Goal: Task Accomplishment & Management: Use online tool/utility

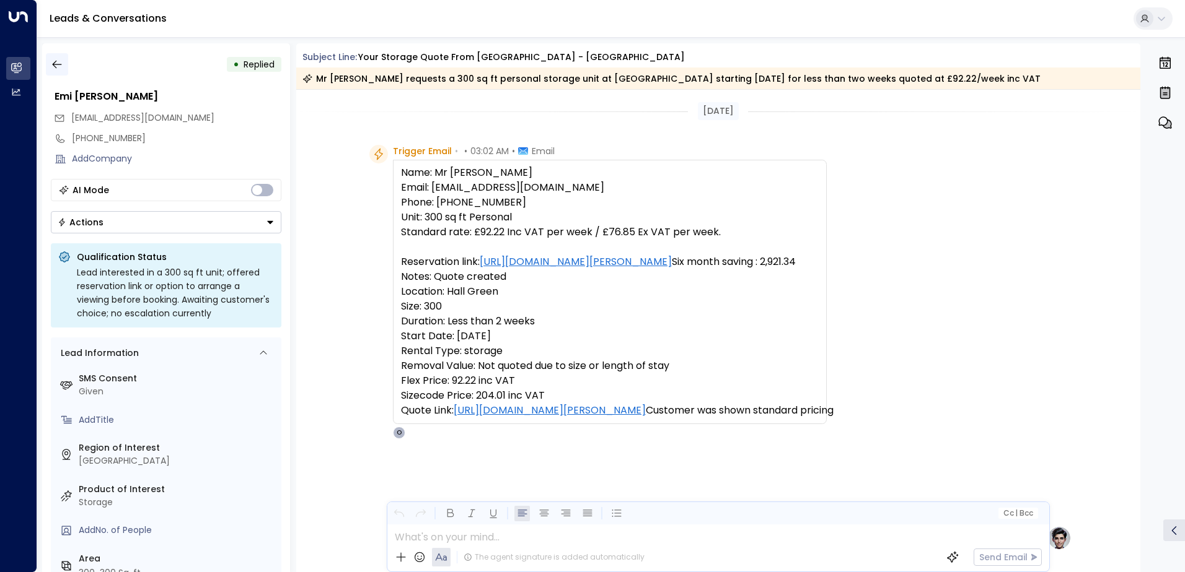
click at [51, 54] on button "button" at bounding box center [57, 64] width 22 height 22
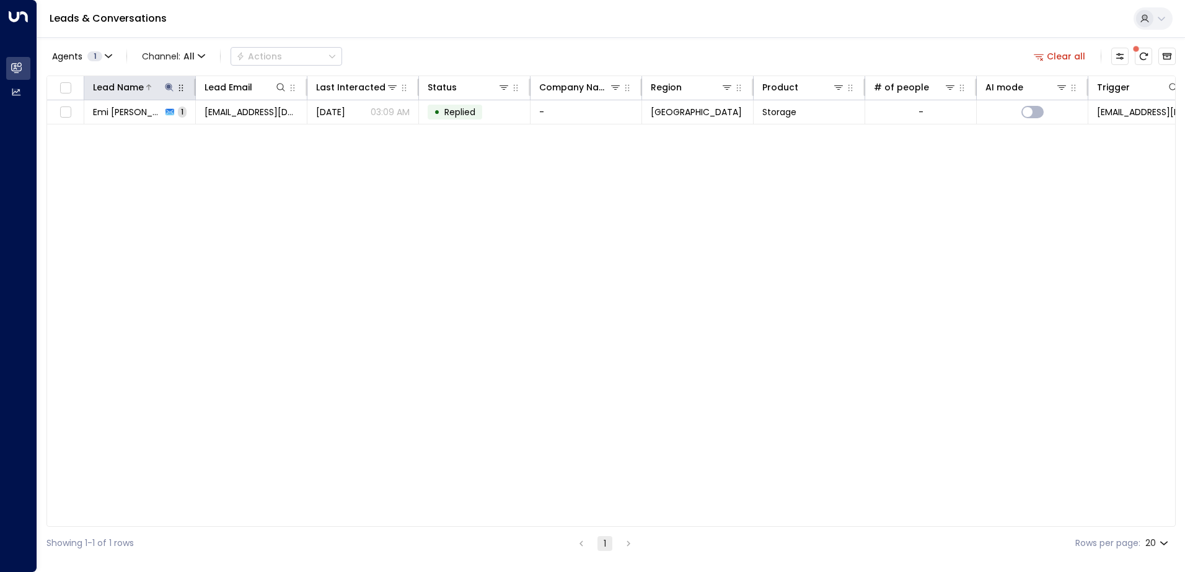
click at [170, 86] on icon at bounding box center [169, 87] width 10 height 10
click at [242, 132] on icon "button" at bounding box center [247, 133] width 10 height 10
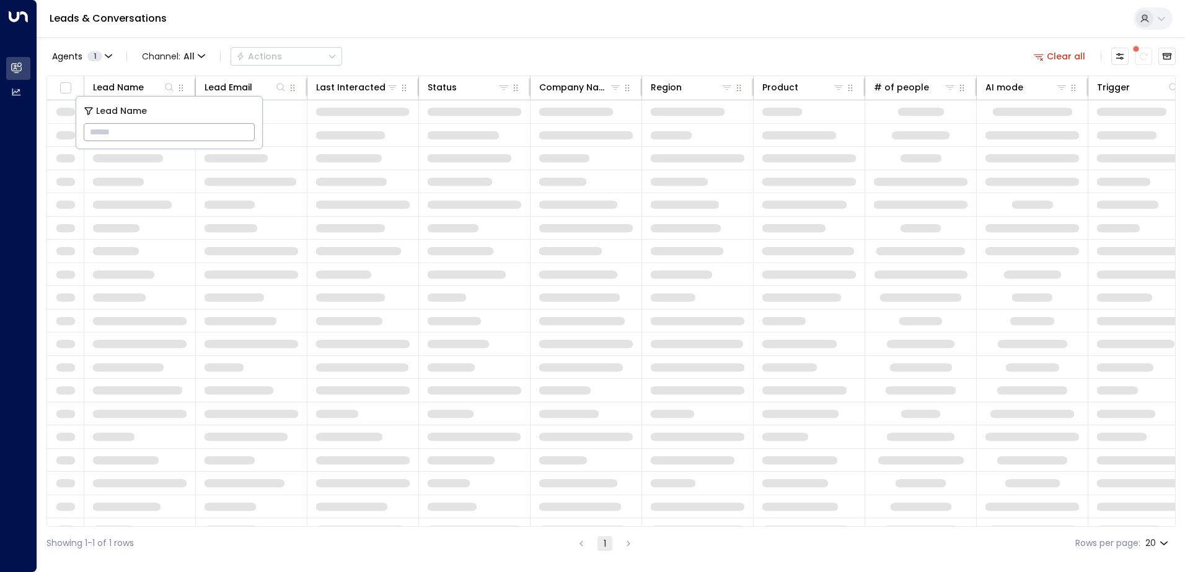
click at [222, 134] on input "text" at bounding box center [169, 132] width 171 height 23
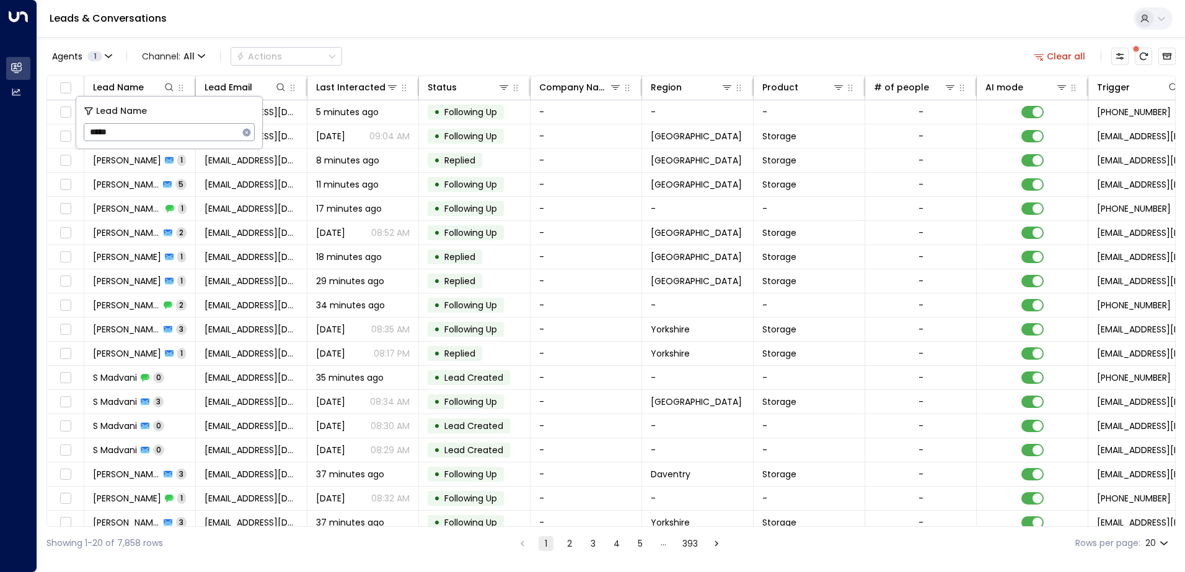
type input "*****"
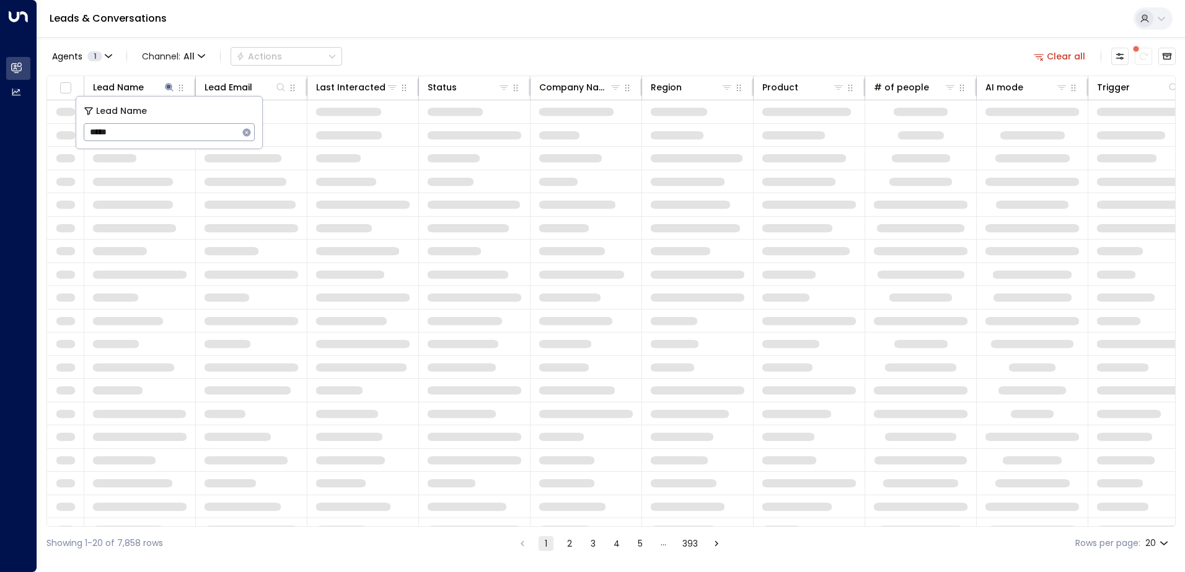
click at [504, 46] on div "Agents 1 Channel: All Actions Clear all" at bounding box center [610, 56] width 1129 height 26
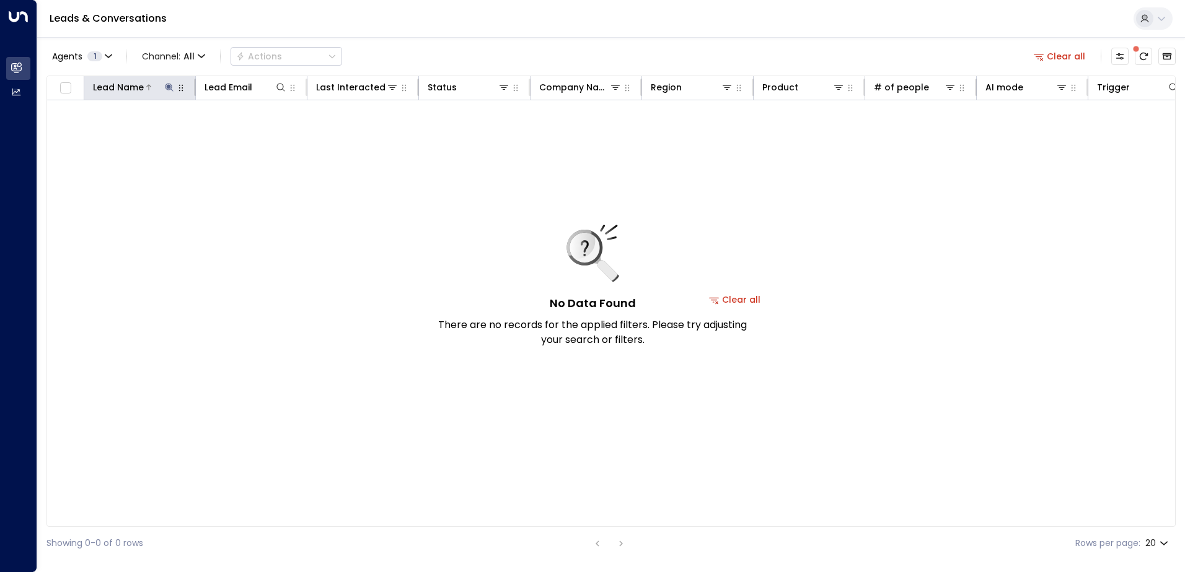
click at [167, 94] on div "Lead Name" at bounding box center [134, 87] width 82 height 15
click at [168, 81] on button at bounding box center [169, 87] width 12 height 12
click at [106, 132] on input "*****" at bounding box center [161, 132] width 155 height 23
type input "******"
click at [653, 15] on div "Leads & Conversations" at bounding box center [610, 19] width 1147 height 38
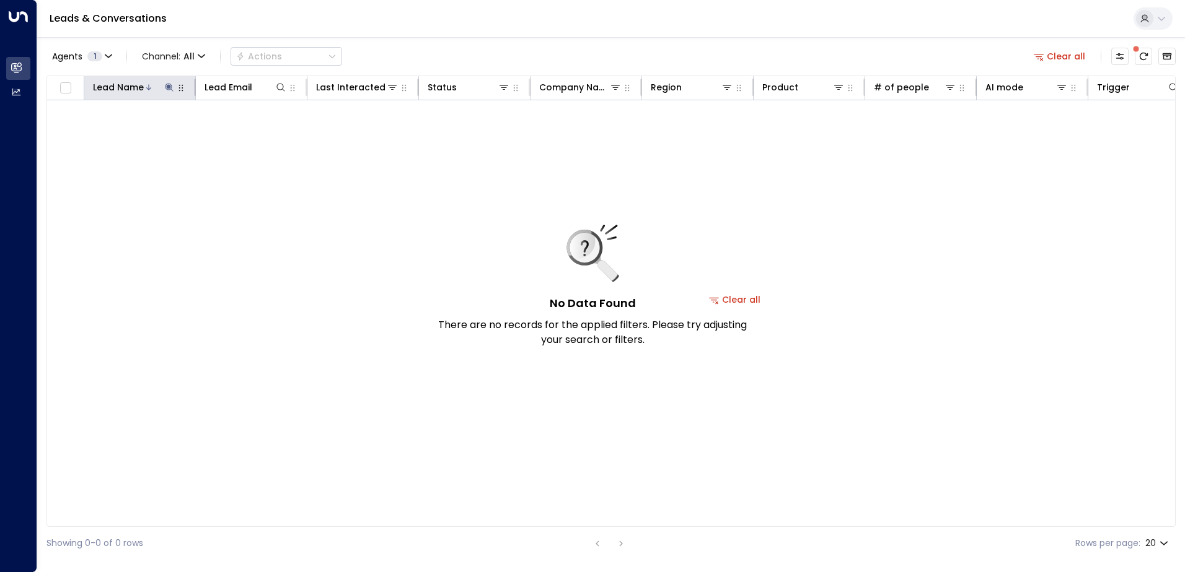
click at [167, 90] on icon at bounding box center [169, 87] width 8 height 8
click at [167, 84] on icon at bounding box center [169, 87] width 10 height 10
click at [111, 132] on input "******" at bounding box center [161, 132] width 155 height 23
type input "*****"
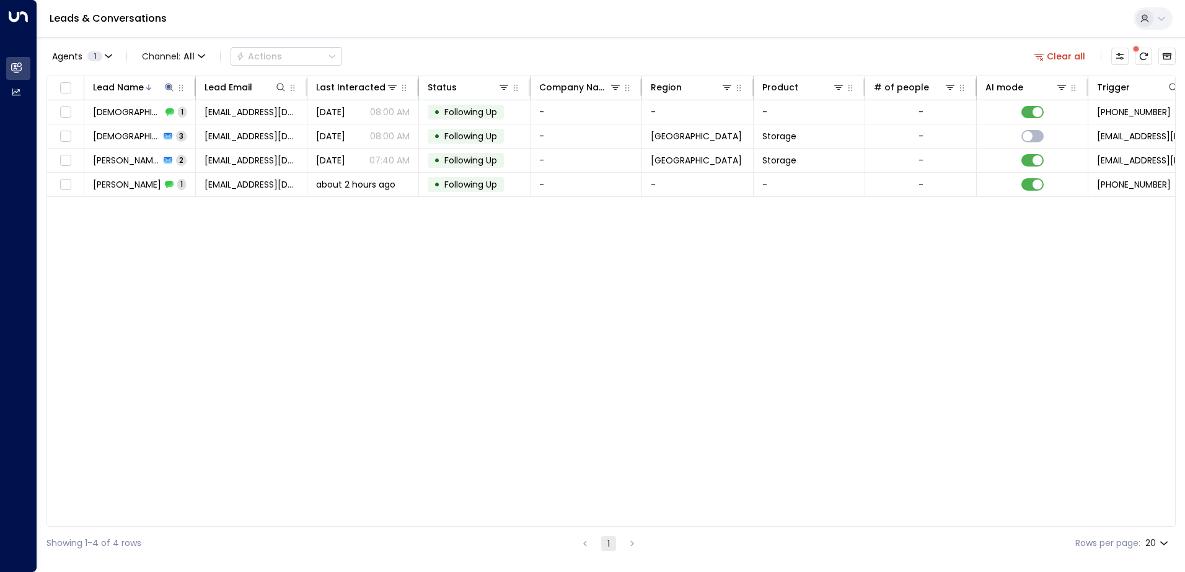
click at [623, 310] on div "Lead Name Lead Email Last Interacted Status Company Name Region Product # of pe…" at bounding box center [610, 302] width 1129 height 452
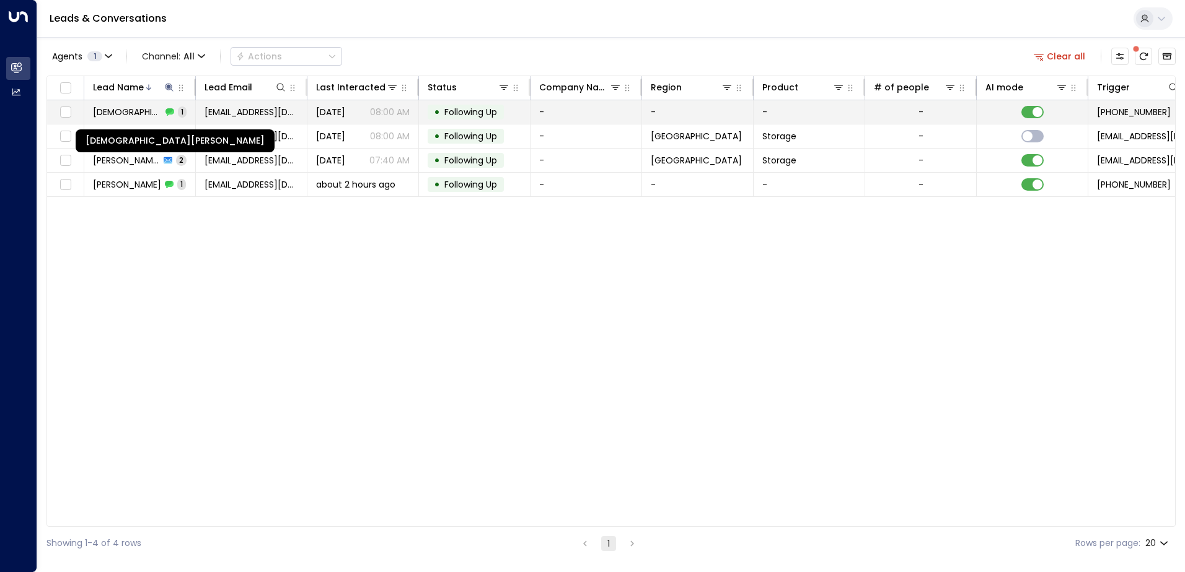
click at [132, 116] on span "[DEMOGRAPHIC_DATA][PERSON_NAME]" at bounding box center [127, 112] width 69 height 12
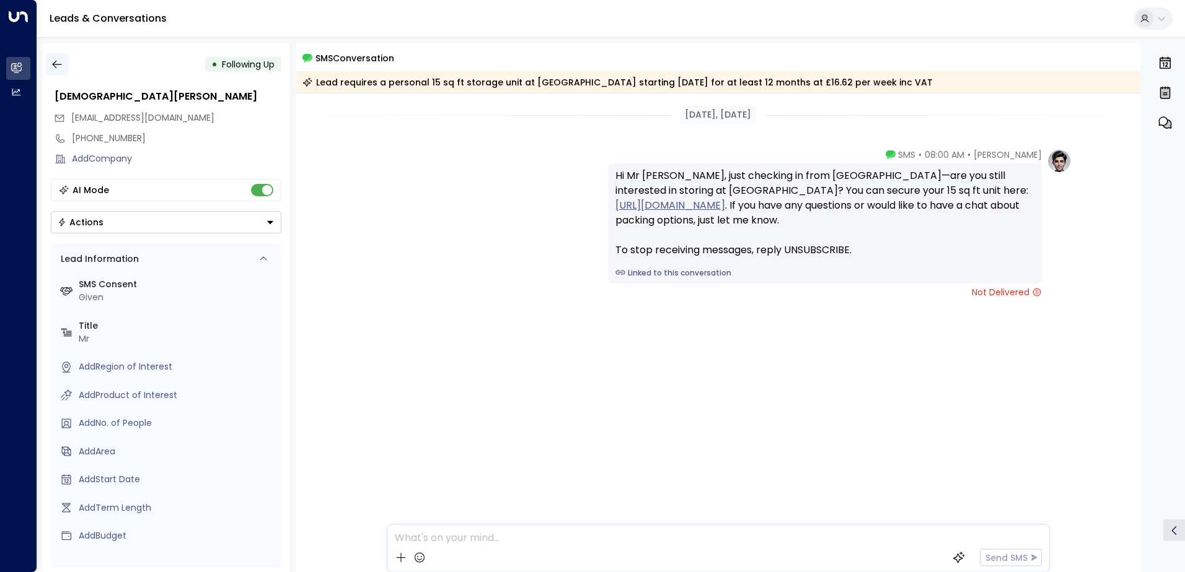
click at [58, 70] on icon "button" at bounding box center [57, 64] width 12 height 12
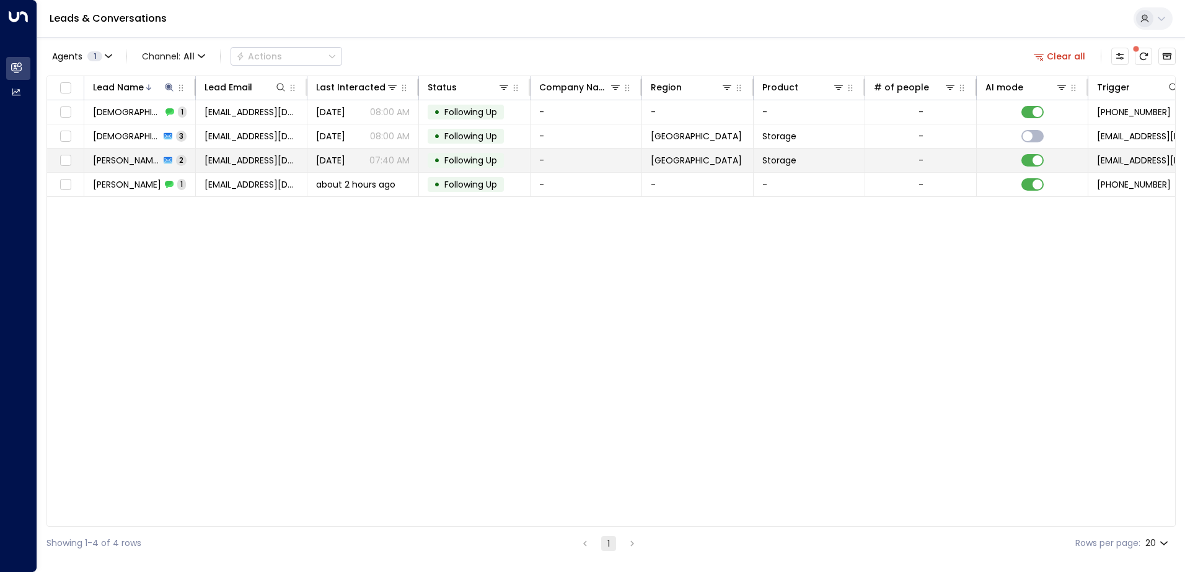
click at [138, 160] on span "[PERSON_NAME]" at bounding box center [126, 160] width 67 height 12
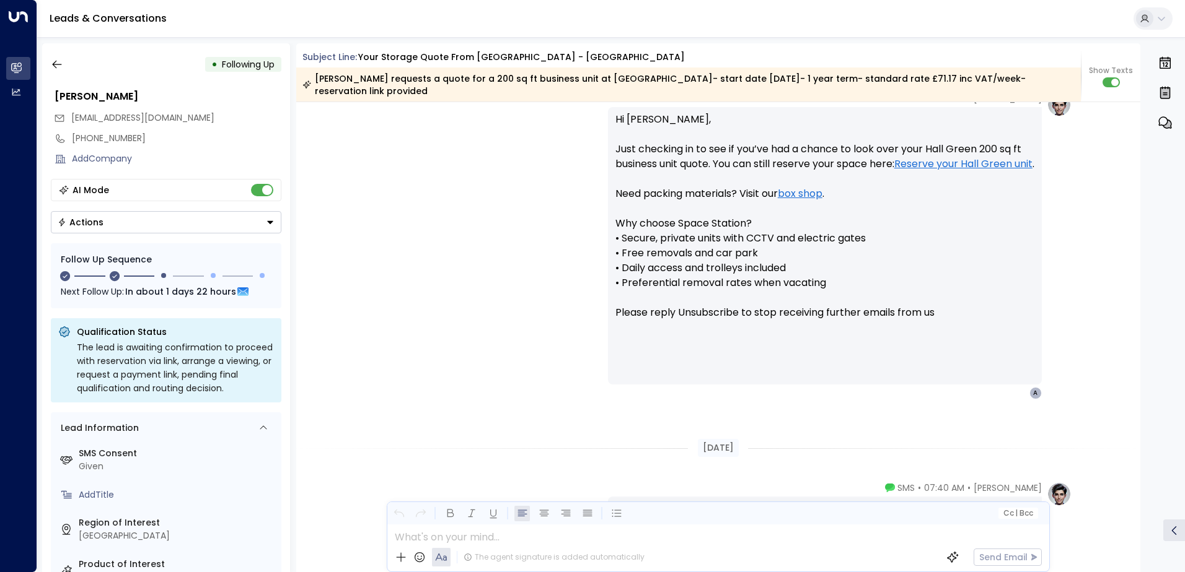
scroll to position [967, 0]
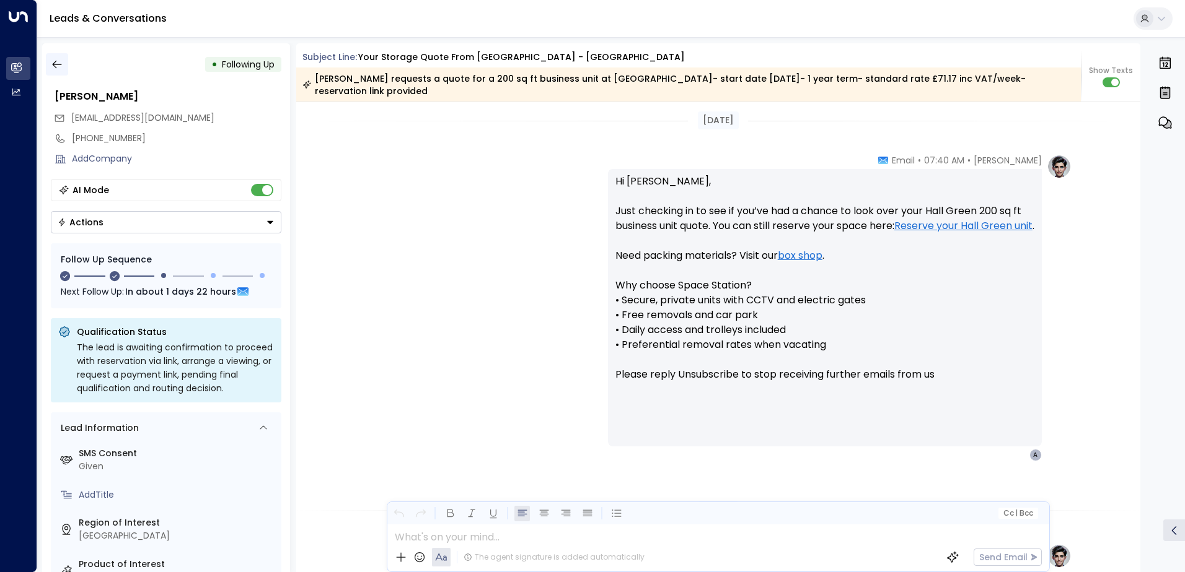
click at [62, 75] on button "button" at bounding box center [57, 64] width 22 height 22
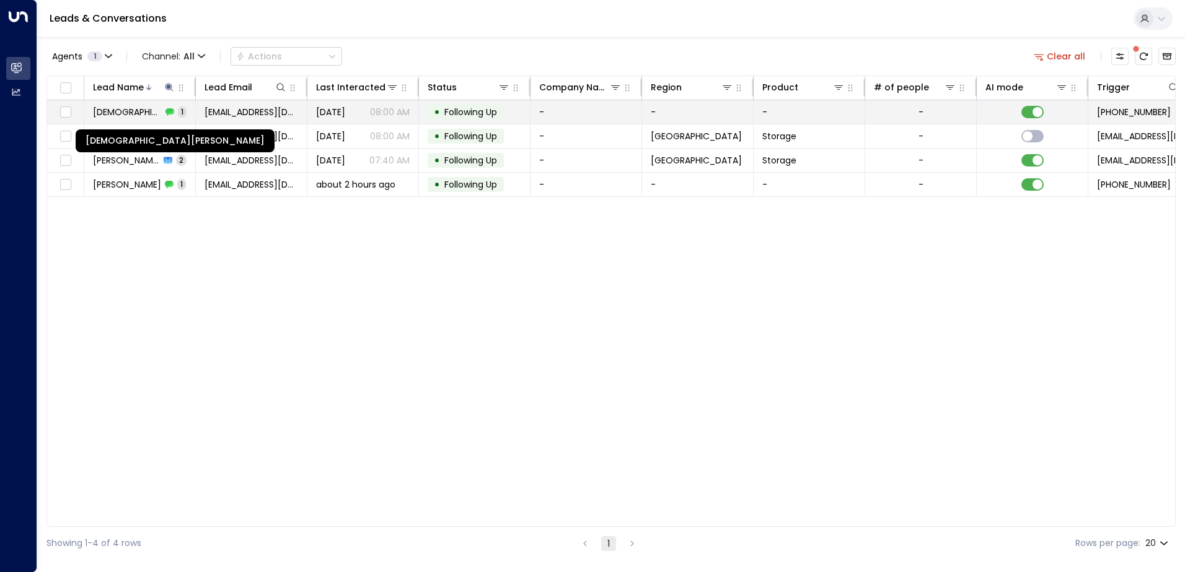
click at [126, 107] on span "[DEMOGRAPHIC_DATA][PERSON_NAME]" at bounding box center [127, 112] width 69 height 12
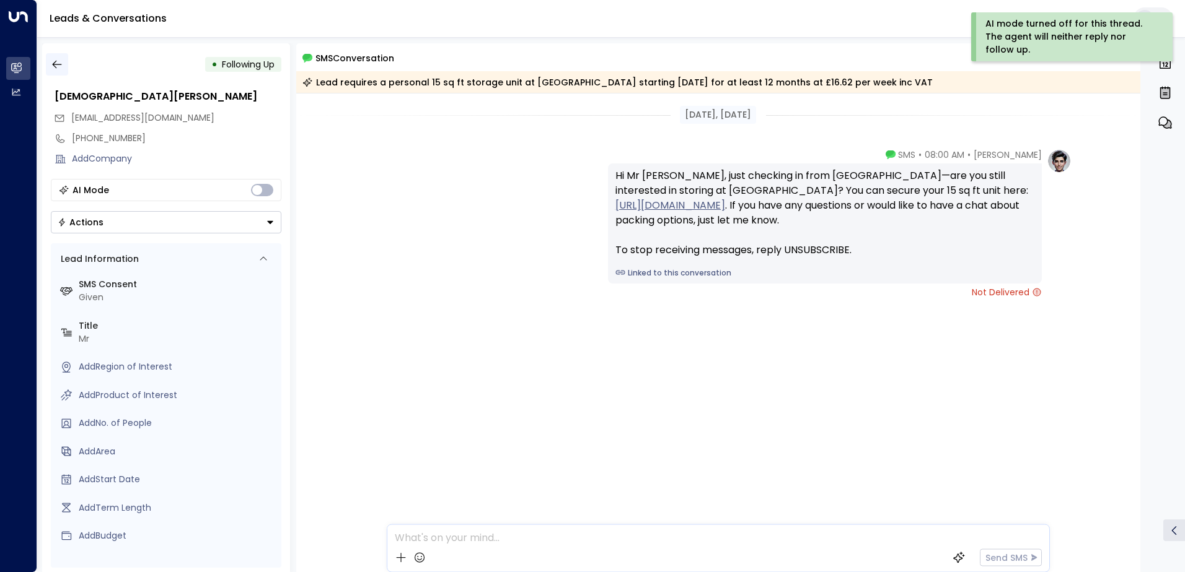
click at [56, 61] on icon "button" at bounding box center [57, 64] width 12 height 12
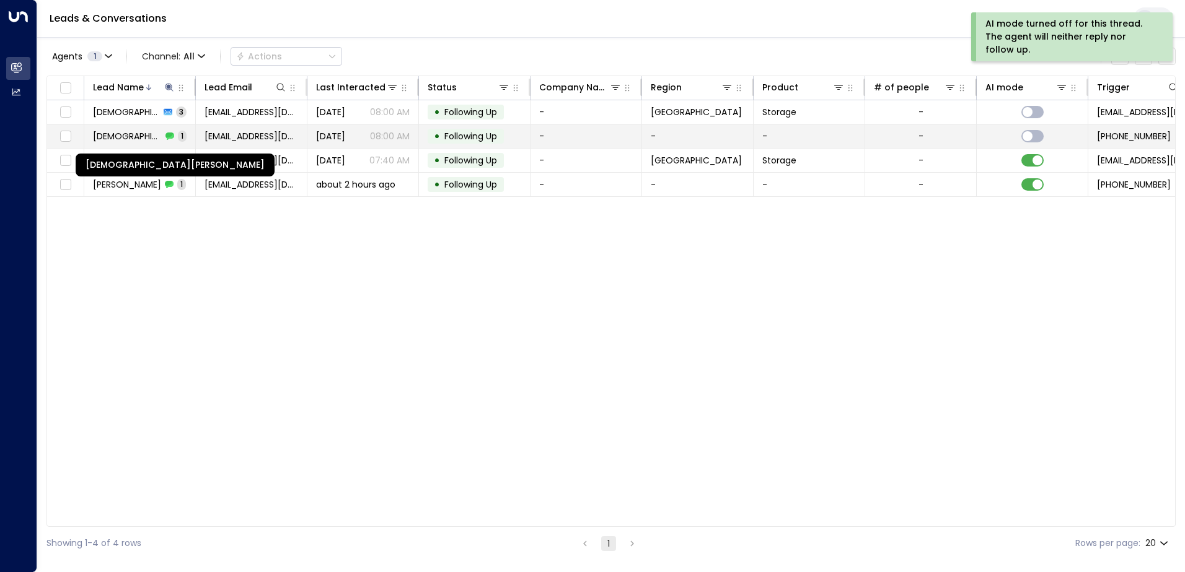
click at [121, 141] on span "[DEMOGRAPHIC_DATA][PERSON_NAME]" at bounding box center [127, 136] width 69 height 12
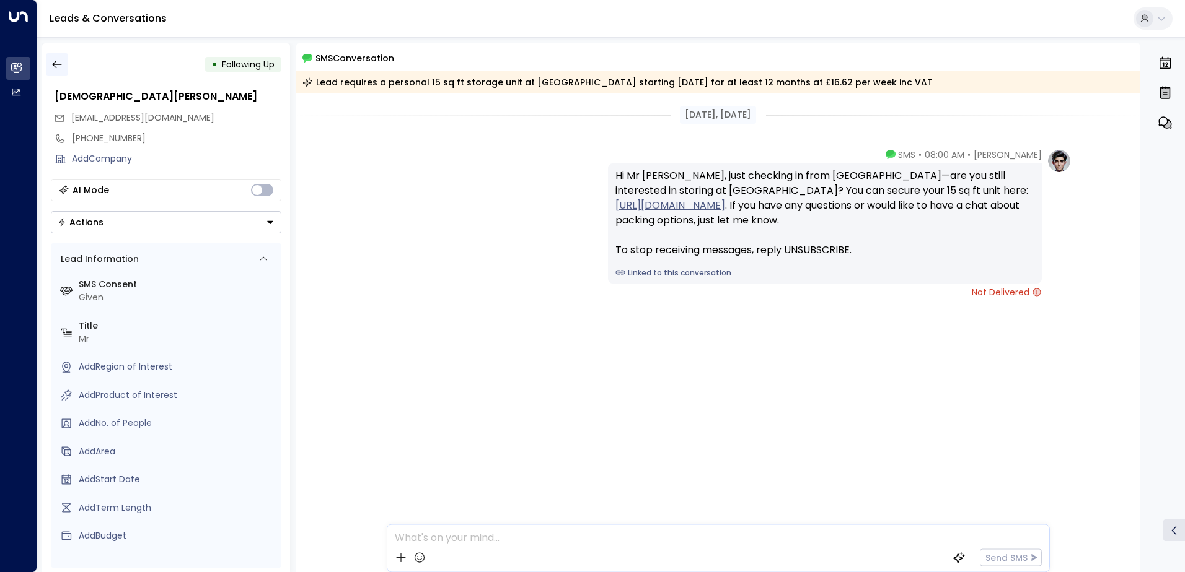
click at [58, 64] on icon "button" at bounding box center [57, 64] width 12 height 12
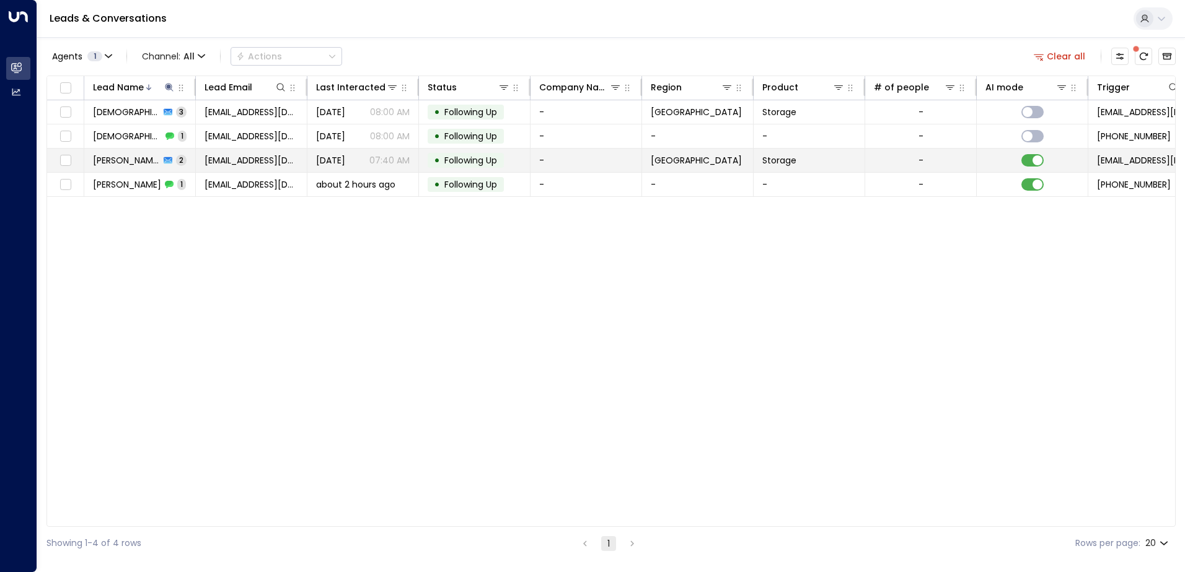
click at [134, 160] on span "[PERSON_NAME]" at bounding box center [126, 160] width 67 height 12
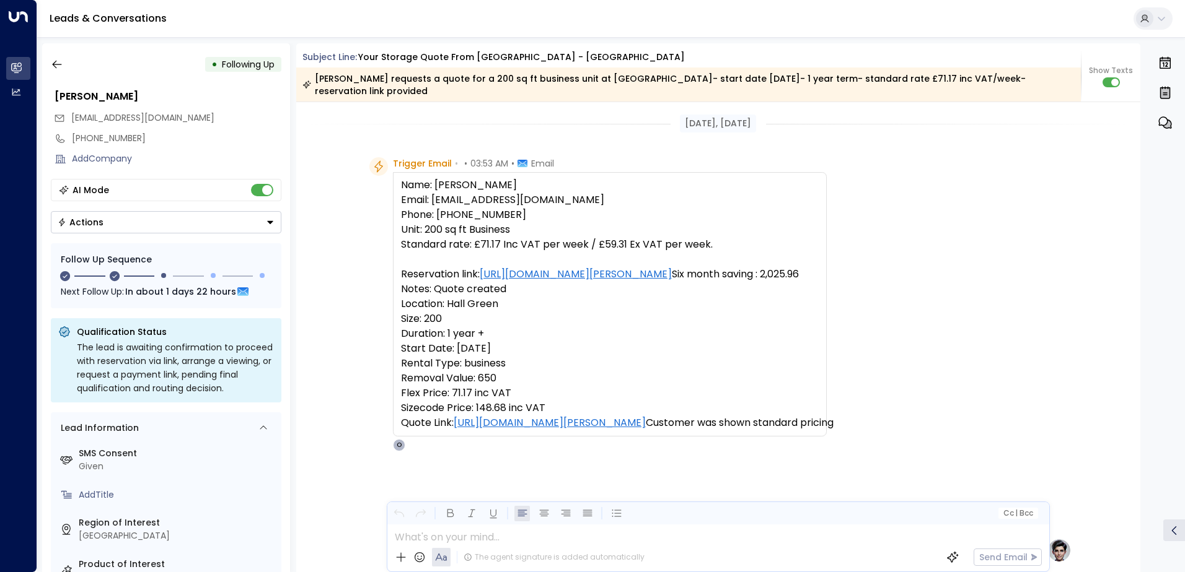
click at [265, 196] on div "AI Mode" at bounding box center [166, 190] width 230 height 22
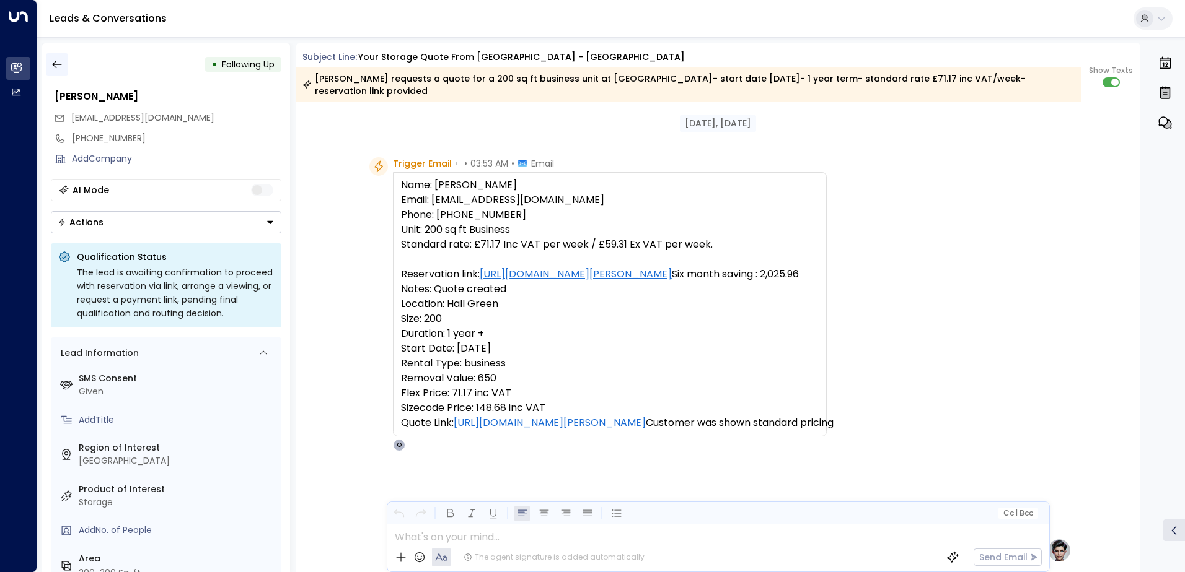
click at [53, 64] on icon "button" at bounding box center [56, 65] width 9 height 8
